Goal: Check status: Check status

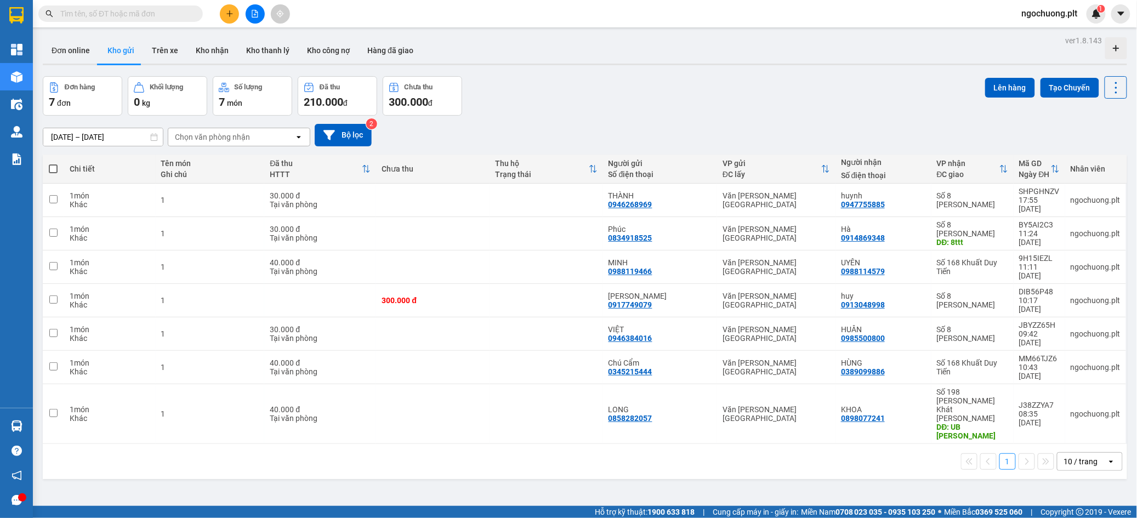
click at [116, 135] on input "[DATE] – [DATE]" at bounding box center [103, 137] width 120 height 18
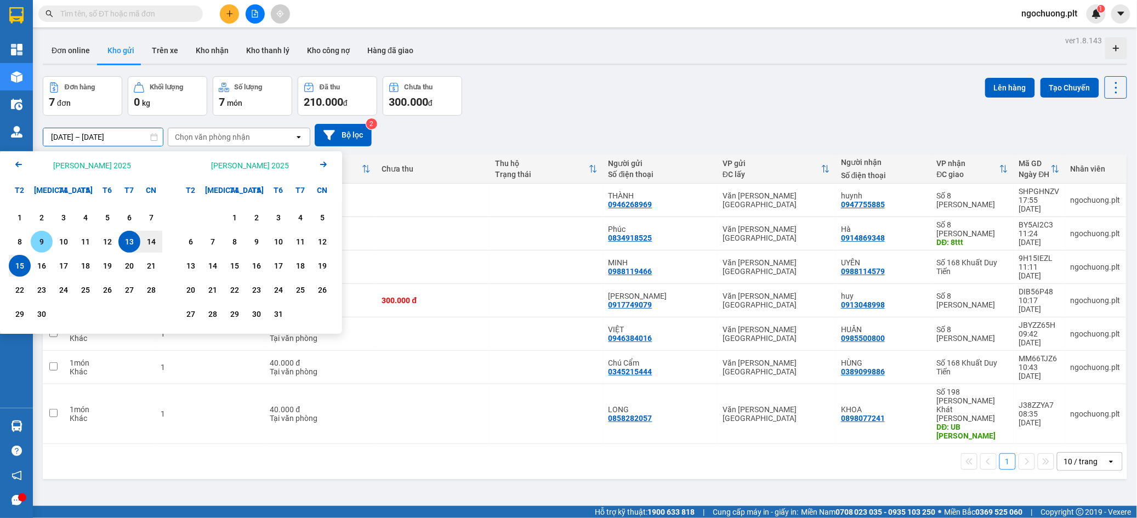
click at [37, 242] on div "9" at bounding box center [41, 241] width 15 height 13
click at [36, 242] on div "9" at bounding box center [41, 241] width 15 height 13
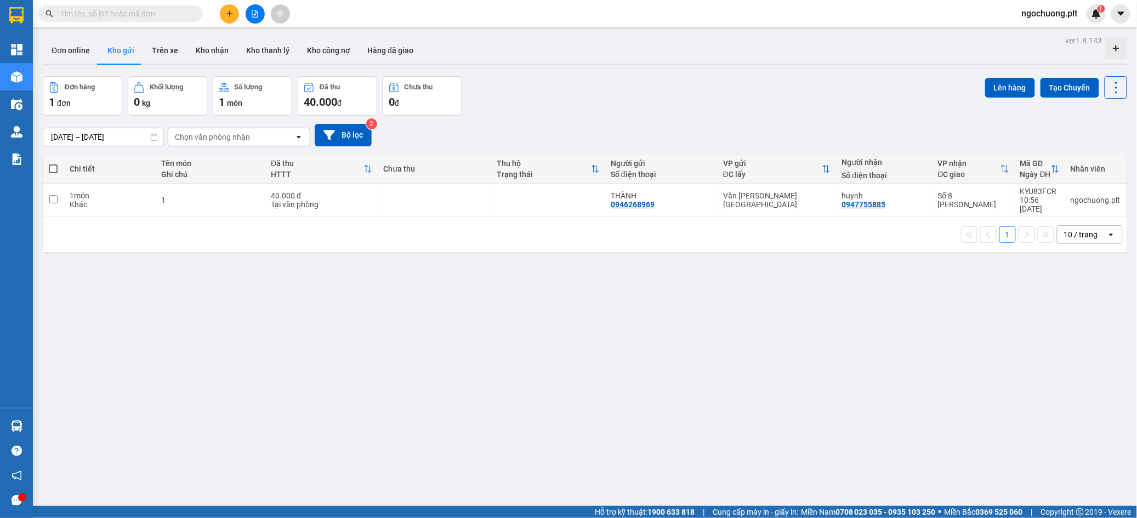
click at [106, 138] on input "[DATE] – [DATE]" at bounding box center [103, 137] width 120 height 18
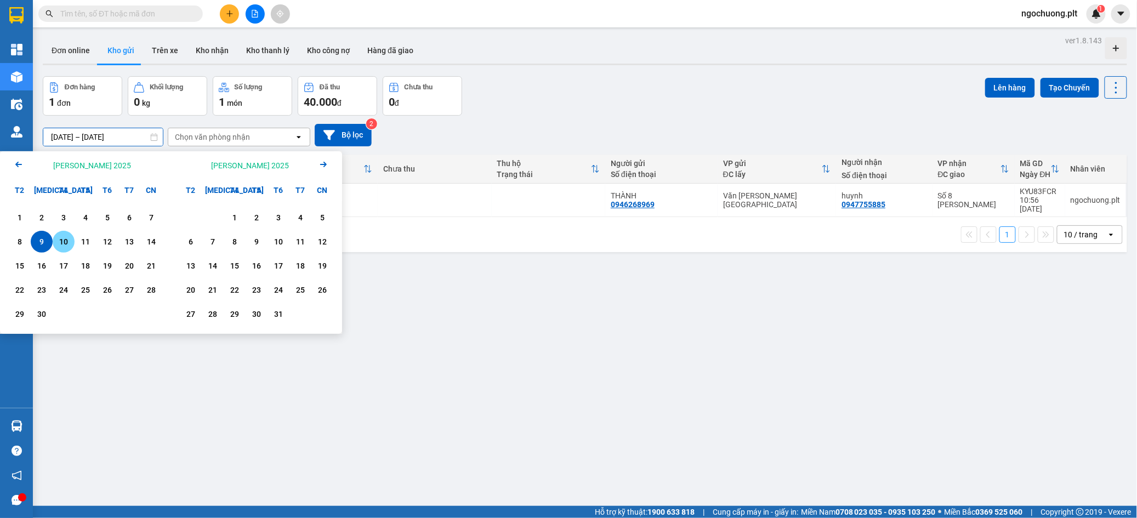
click at [64, 241] on div "10" at bounding box center [63, 241] width 15 height 13
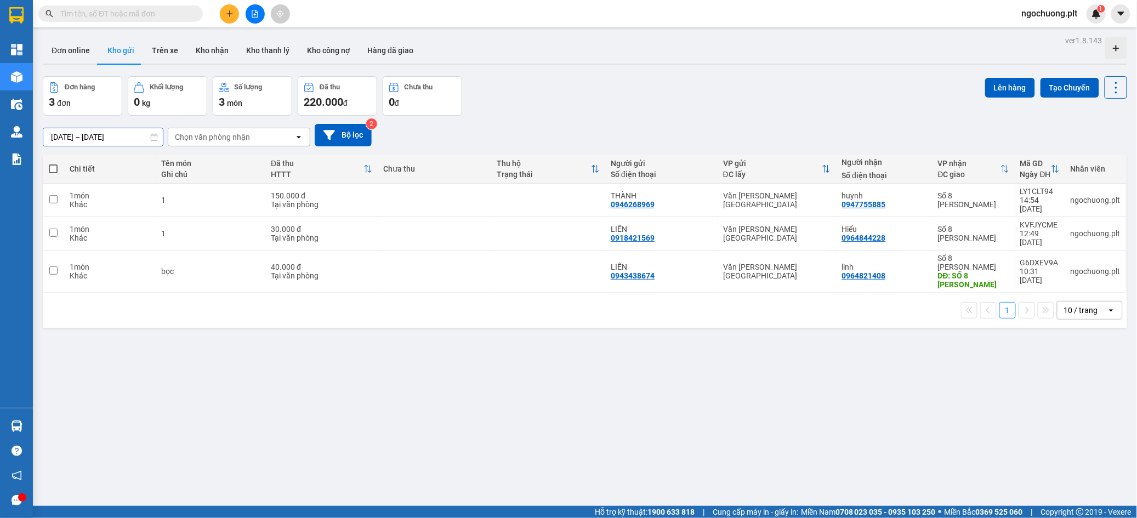
click at [111, 137] on input "[DATE] – [DATE]" at bounding box center [103, 137] width 120 height 18
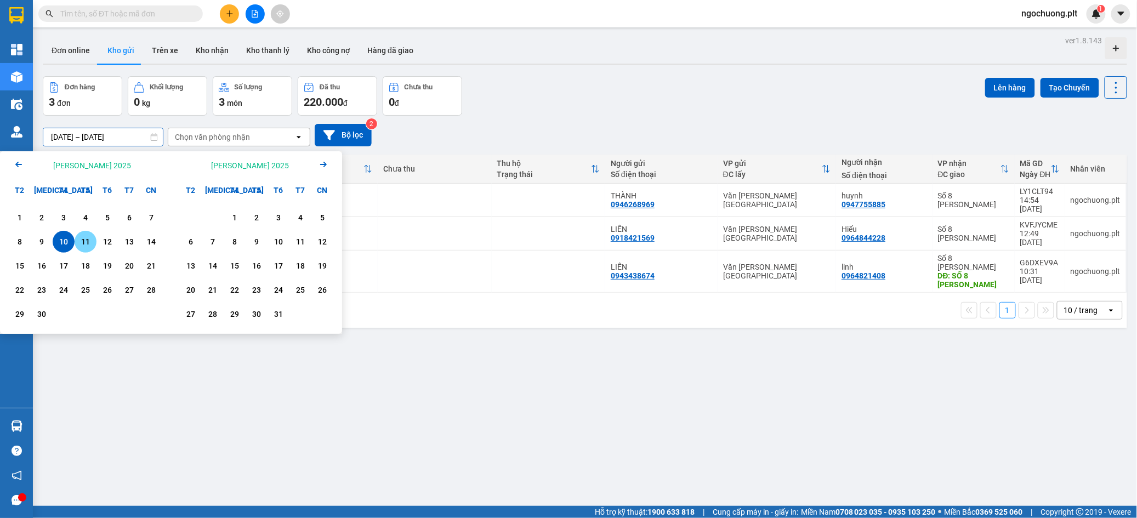
click at [83, 240] on div "11" at bounding box center [85, 241] width 15 height 13
click at [84, 240] on div "11" at bounding box center [85, 241] width 15 height 13
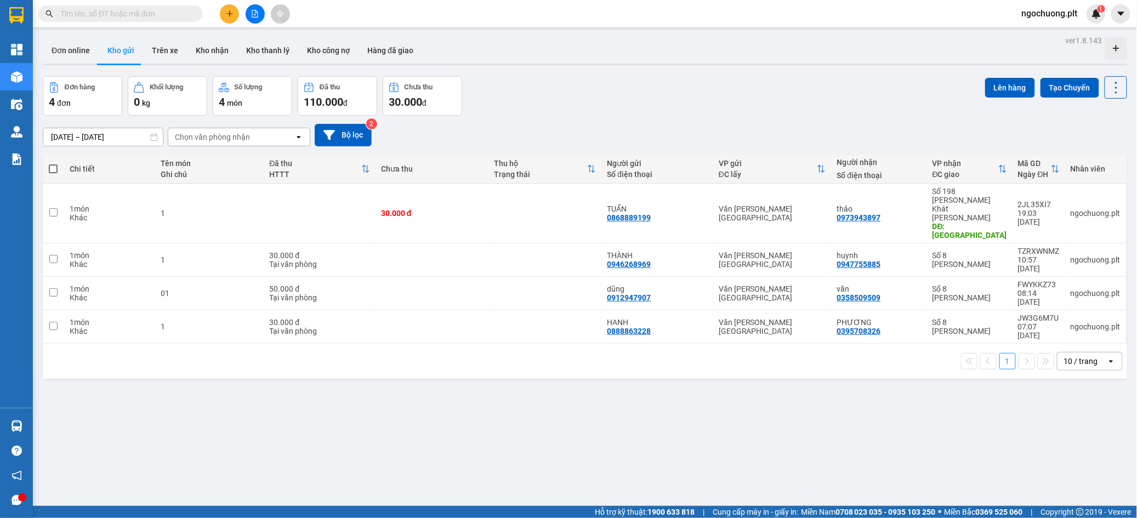
click at [97, 137] on input "[DATE] – [DATE]" at bounding box center [103, 137] width 120 height 18
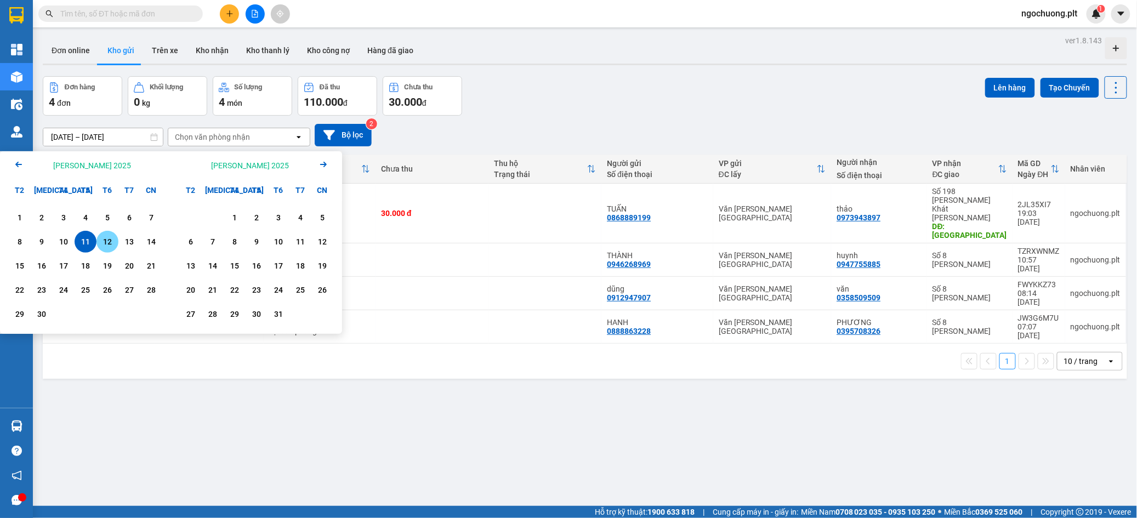
click at [101, 239] on div "12" at bounding box center [107, 241] width 15 height 13
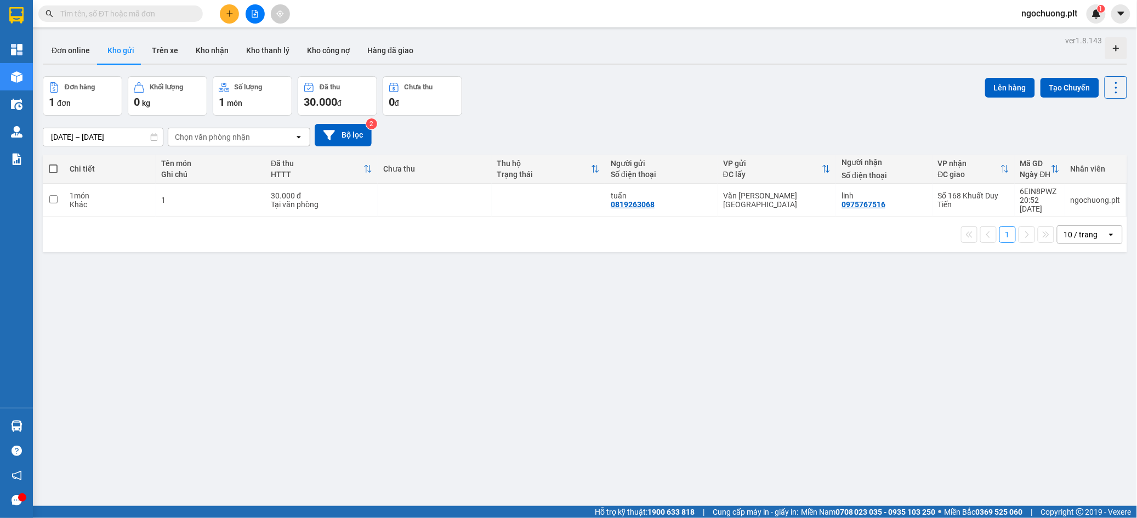
click at [93, 137] on input "[DATE] – [DATE]" at bounding box center [103, 137] width 120 height 18
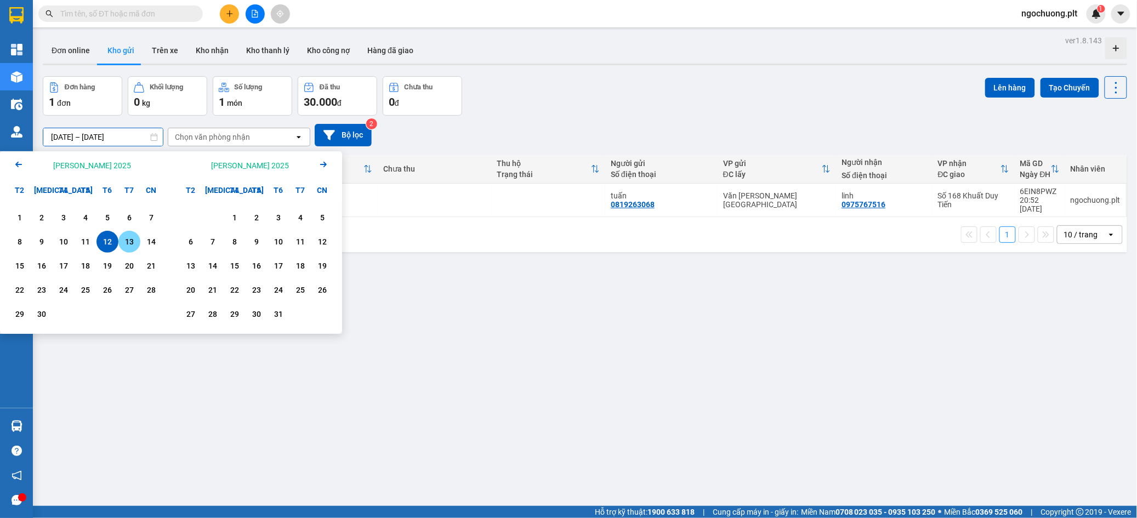
click at [128, 238] on div "13" at bounding box center [129, 241] width 15 height 13
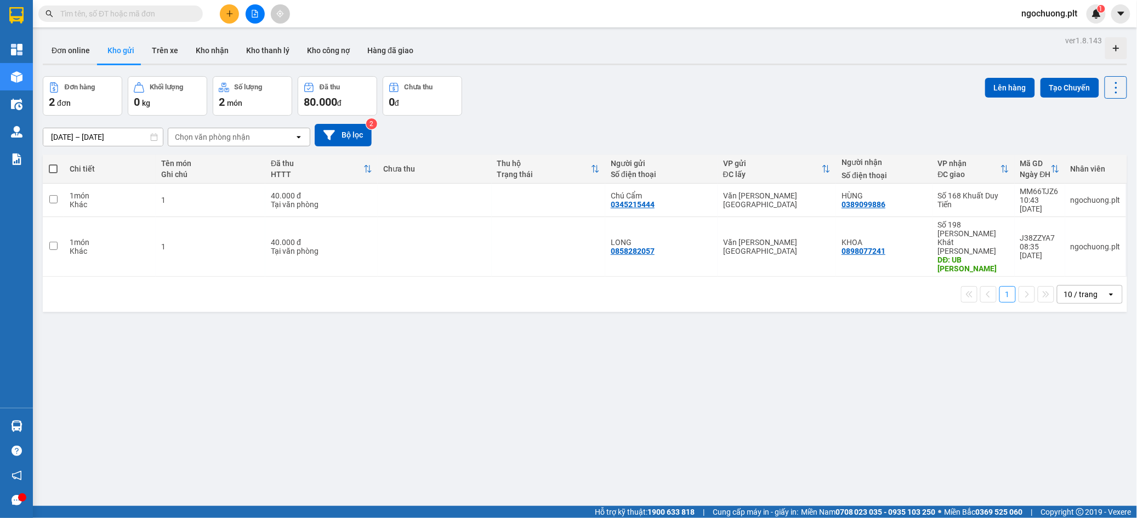
click at [126, 134] on input "[DATE] – [DATE]" at bounding box center [103, 137] width 120 height 18
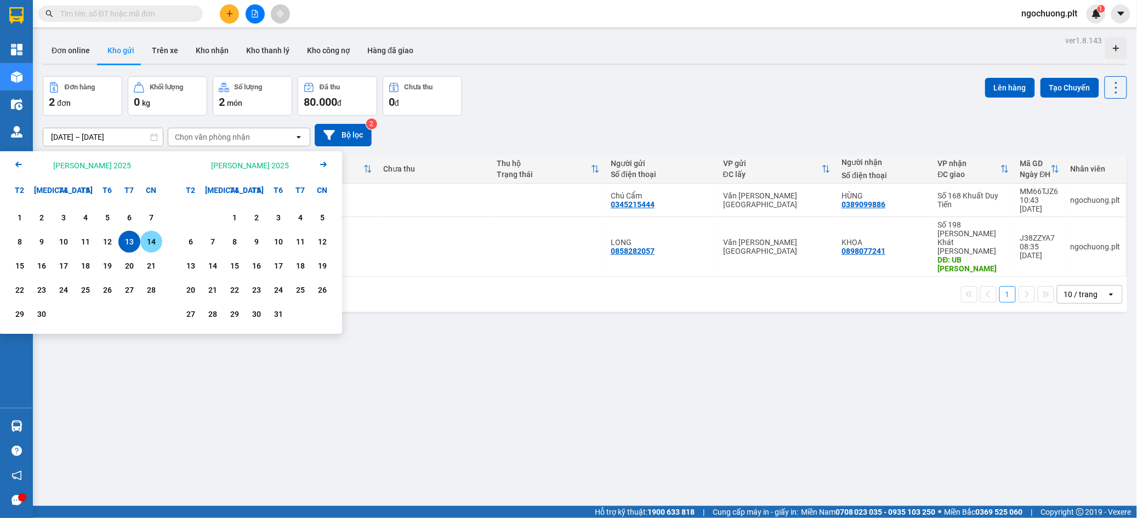
click at [150, 238] on div "14" at bounding box center [151, 241] width 15 height 13
type input "[DATE] – [DATE]"
